Goal: Communication & Community: Answer question/provide support

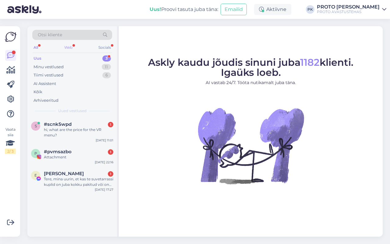
click at [71, 46] on div "Web" at bounding box center [68, 48] width 11 height 8
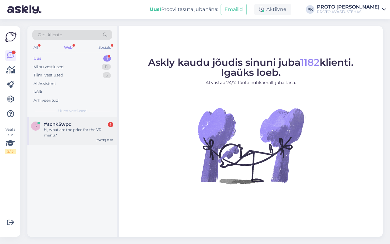
click at [66, 130] on div "hi, what are the price for the VR menu?" at bounding box center [79, 132] width 70 height 11
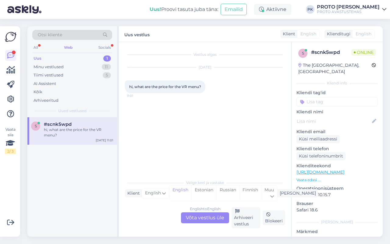
click at [214, 217] on div "English to English Võta vestlus üle" at bounding box center [205, 218] width 48 height 11
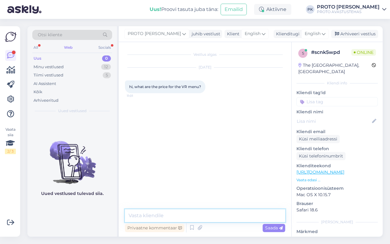
click at [143, 214] on textarea at bounding box center [205, 215] width 160 height 13
paste textarea "The price of dinner per person is 105 euros. With a drink menu, an additional €…"
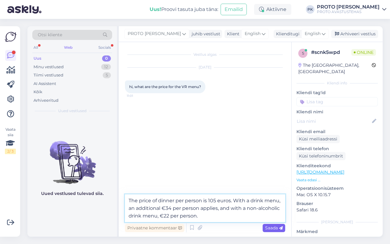
type textarea "The price of dinner per person is 105 euros. With a drink menu, an additional €…"
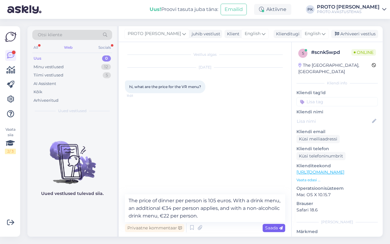
click at [276, 227] on span "Saada" at bounding box center [274, 227] width 18 height 5
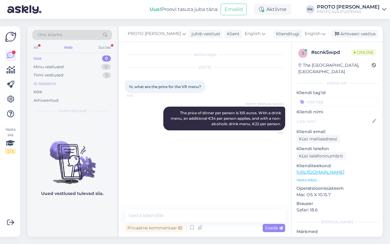
click at [48, 83] on div "AI Assistent" at bounding box center [45, 84] width 23 height 6
click at [37, 92] on div "Kõik" at bounding box center [38, 92] width 9 height 6
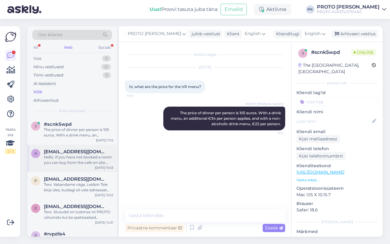
click at [79, 156] on div "Hello. If you have not booked a room you can buy from the cafe on site. The men…" at bounding box center [79, 160] width 70 height 11
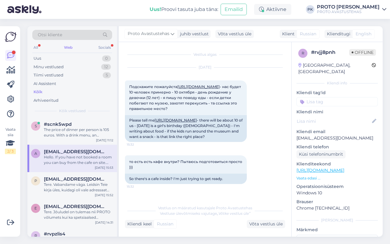
scroll to position [117, 0]
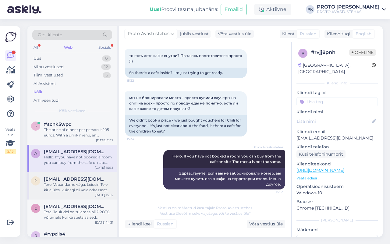
click at [63, 188] on div "Tere. Vabandame väga. Leidsin Teie kirja üles, kuidagi oli vale adressaat kirja…" at bounding box center [79, 187] width 70 height 11
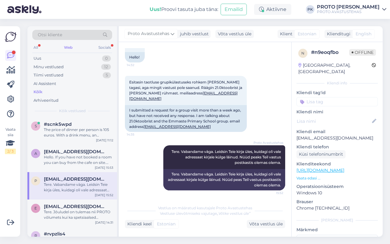
scroll to position [42, 0]
click at [60, 211] on div "Tere. Jõuludel on tulemas nii PROTO võlumets kui ka spetsiaalsed jõuluteemalise…" at bounding box center [79, 214] width 70 height 11
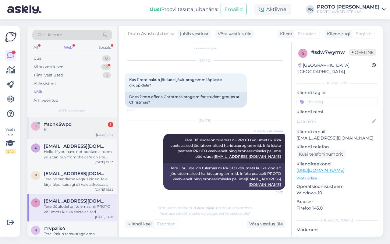
click at [47, 127] on span "#scnk5wpd" at bounding box center [58, 124] width 28 height 5
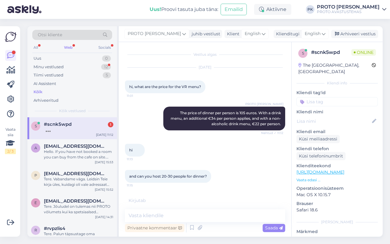
scroll to position [12, 0]
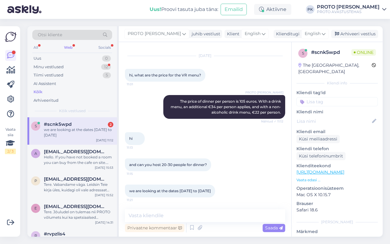
click at [169, 208] on div "Vestlus algas [DATE] hi, what are the price for the VR menu? 11:01 PROTO [PERSO…" at bounding box center [205, 139] width 173 height 195
click at [168, 214] on textarea at bounding box center [205, 215] width 160 height 13
type textarea "I"
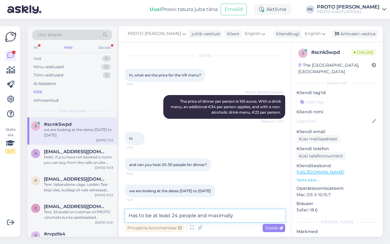
drag, startPoint x: 235, startPoint y: 219, endPoint x: 219, endPoint y: 220, distance: 16.8
click at [219, 220] on textarea "Has to be at least 24 people and maximally" at bounding box center [205, 215] width 160 height 13
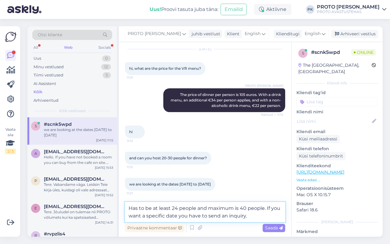
paste textarea "[URL][DOMAIN_NAME]"
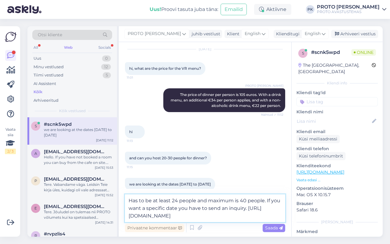
type textarea "Has to be at least 24 people and maximum is 40 people. If you want a specific d…"
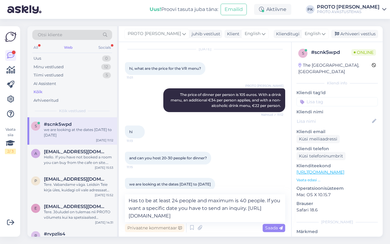
click at [278, 223] on div "Privaatne kommentaar Saada" at bounding box center [205, 228] width 160 height 12
click at [279, 227] on icon at bounding box center [281, 229] width 4 height 4
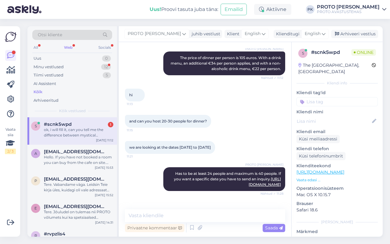
scroll to position [80, 0]
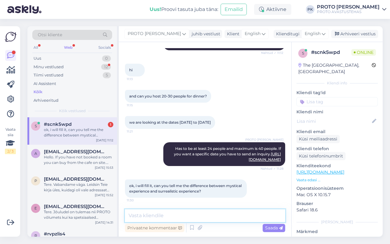
click at [198, 209] on textarea at bounding box center [205, 215] width 160 height 13
paste textarea "[URL][DOMAIN_NAME]"
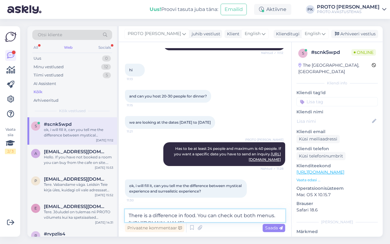
scroll to position [87, 0]
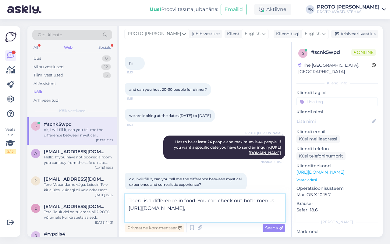
paste textarea "[URL][DOMAIN_NAME]"
click at [272, 220] on textarea "There is a difference in food. You can check out both menus. [URL][DOMAIN_NAME]…" at bounding box center [205, 209] width 160 height 28
type textarea "There is a difference in food. You can check out both menus. [URL][DOMAIN_NAME]…"
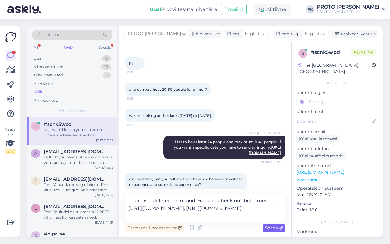
click at [272, 224] on div "Saada" at bounding box center [274, 228] width 23 height 8
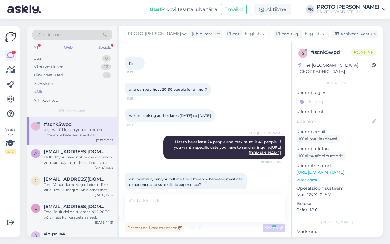
scroll to position [123, 0]
